Goal: Task Accomplishment & Management: Use online tool/utility

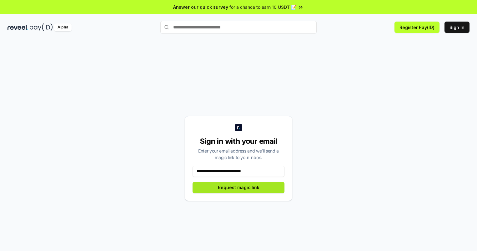
type input "**********"
click at [238, 187] on button "Request magic link" at bounding box center [239, 187] width 92 height 11
